Goal: Task Accomplishment & Management: Complete application form

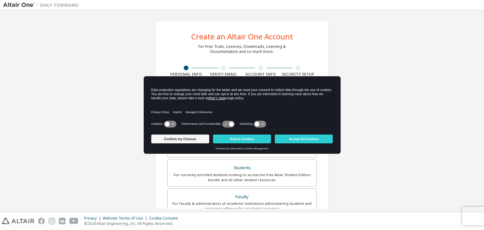
click at [240, 93] on div "Data protection regulations are changing for the better and we need your consen…" at bounding box center [242, 94] width 182 height 12
click at [170, 126] on icon at bounding box center [170, 124] width 12 height 6
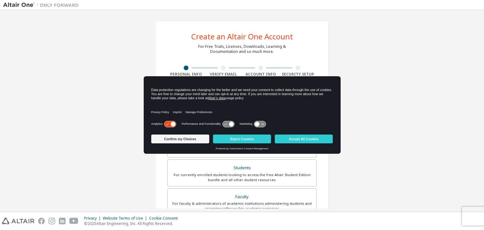
click at [170, 126] on icon at bounding box center [170, 124] width 12 height 6
click at [225, 124] on icon at bounding box center [228, 124] width 12 height 6
click at [232, 123] on icon at bounding box center [231, 124] width 5 height 5
click at [257, 122] on icon at bounding box center [257, 124] width 5 height 5
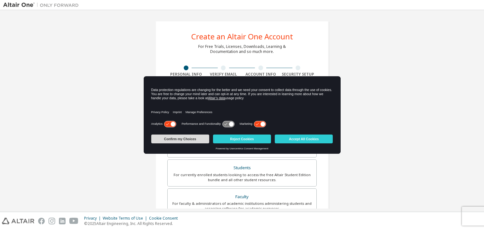
click at [198, 140] on button "Confirm my Choices" at bounding box center [180, 139] width 58 height 9
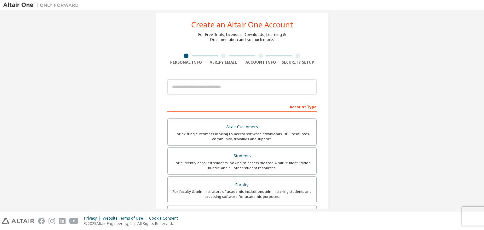
scroll to position [12, 0]
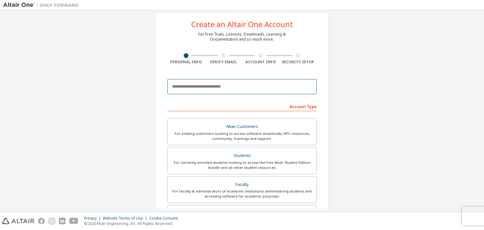
click at [229, 91] on input "email" at bounding box center [241, 86] width 149 height 15
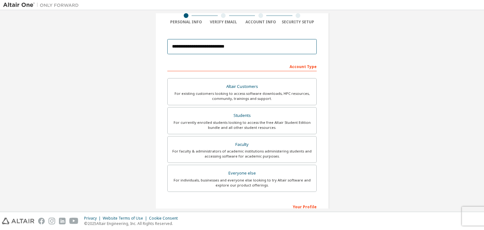
scroll to position [56, 0]
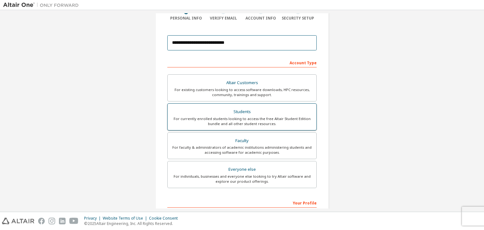
type input "**********"
click at [237, 113] on div "Students" at bounding box center [241, 111] width 141 height 9
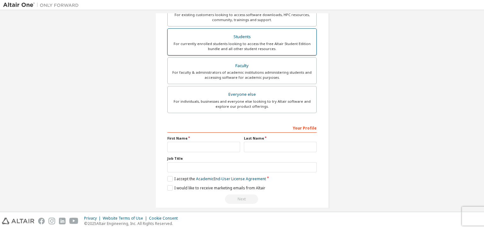
scroll to position [137, 0]
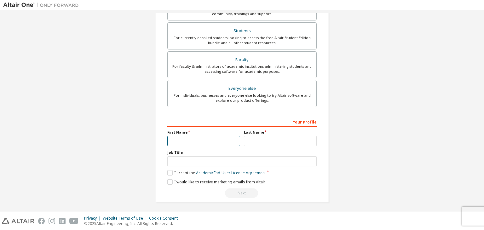
click at [211, 139] on input "text" at bounding box center [203, 141] width 73 height 10
type input "******"
click at [252, 142] on input "text" at bounding box center [280, 141] width 73 height 10
type input "******"
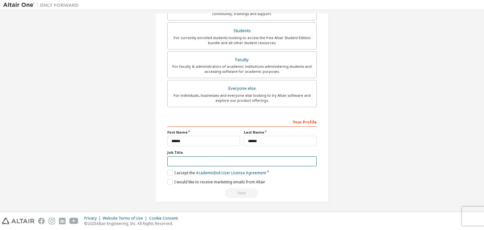
click at [222, 160] on input "text" at bounding box center [241, 161] width 149 height 10
type input "*******"
click at [179, 173] on label "I accept the Academic End-User License Agreement" at bounding box center [216, 172] width 99 height 5
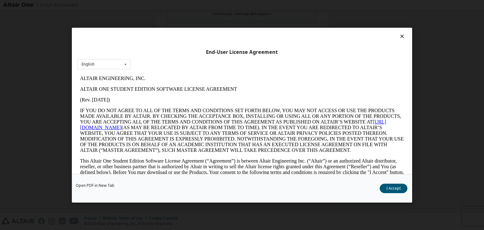
scroll to position [0, 0]
click at [399, 36] on icon at bounding box center [402, 36] width 7 height 6
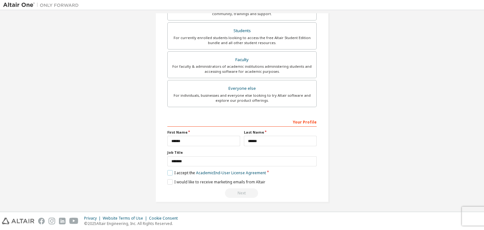
click at [170, 172] on label "I accept the Academic End-User License Agreement" at bounding box center [216, 172] width 99 height 5
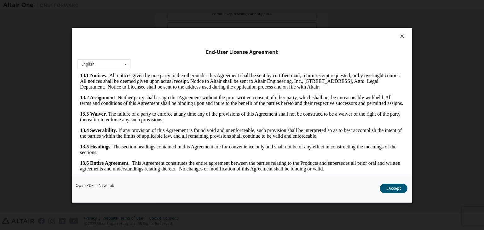
scroll to position [1053, 0]
click at [382, 189] on button "I Accept" at bounding box center [394, 188] width 28 height 9
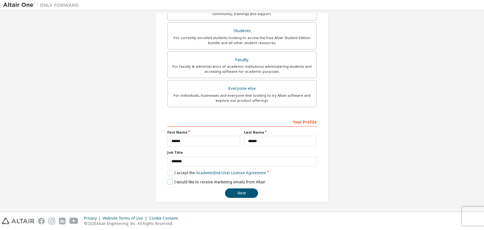
click at [230, 182] on label "I would like to receive marketing emails from Altair" at bounding box center [216, 181] width 98 height 5
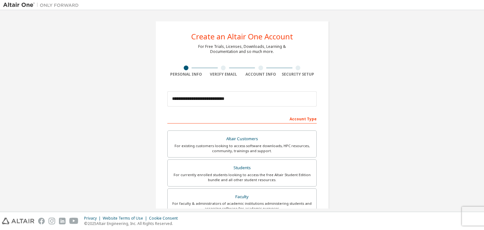
scroll to position [137, 0]
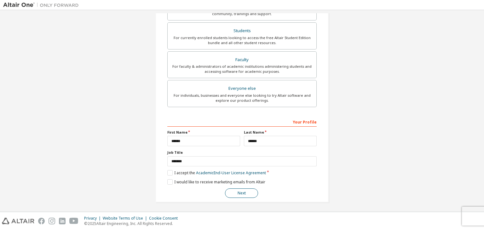
click at [244, 192] on button "Next" at bounding box center [241, 192] width 33 height 9
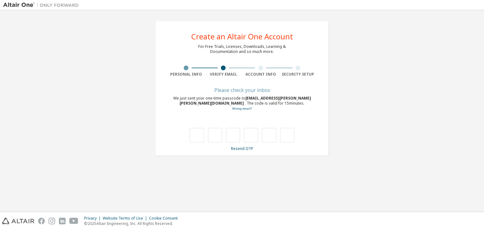
type input "*"
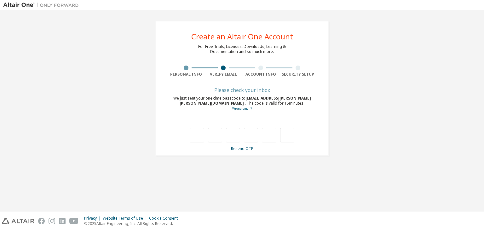
type input "*"
